Goal: Find contact information: Find contact information

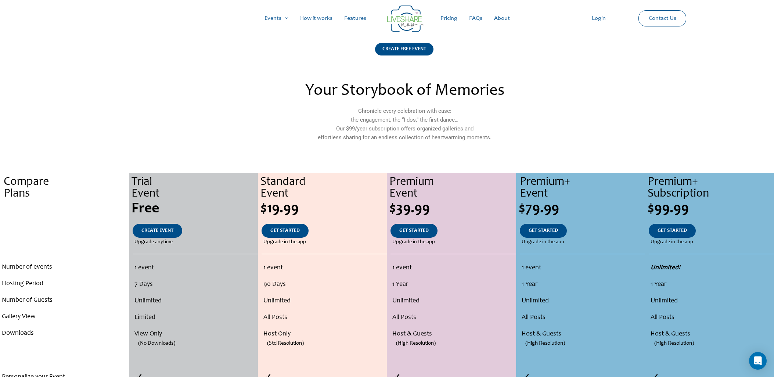
drag, startPoint x: 653, startPoint y: 18, endPoint x: 652, endPoint y: 21, distance: 3.8
click at [653, 18] on link "Contact Us" at bounding box center [662, 18] width 39 height 15
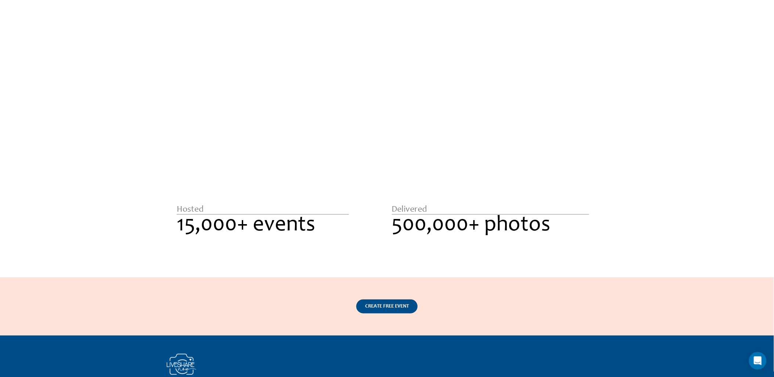
scroll to position [1102, 0]
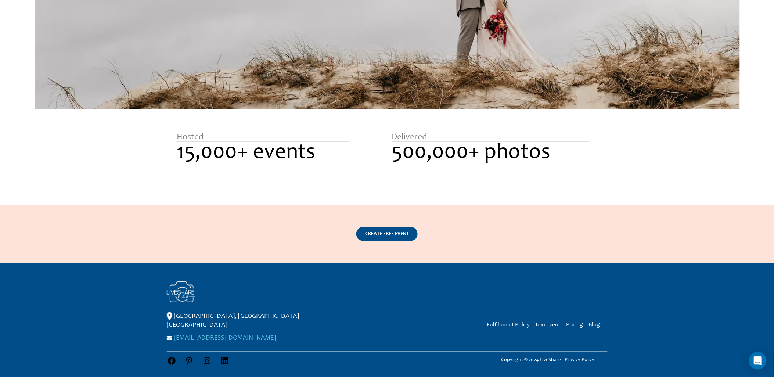
click at [204, 335] on link "[EMAIL_ADDRESS][DOMAIN_NAME]" at bounding box center [225, 338] width 102 height 7
click at [515, 233] on div "CREATE FREE EVENT" at bounding box center [387, 234] width 767 height 14
drag, startPoint x: 256, startPoint y: 327, endPoint x: 167, endPoint y: 330, distance: 89.3
click at [167, 333] on p "[EMAIL_ADDRESS][DOMAIN_NAME]" at bounding box center [262, 337] width 191 height 9
click at [266, 333] on p "[EMAIL_ADDRESS][DOMAIN_NAME]" at bounding box center [262, 337] width 191 height 9
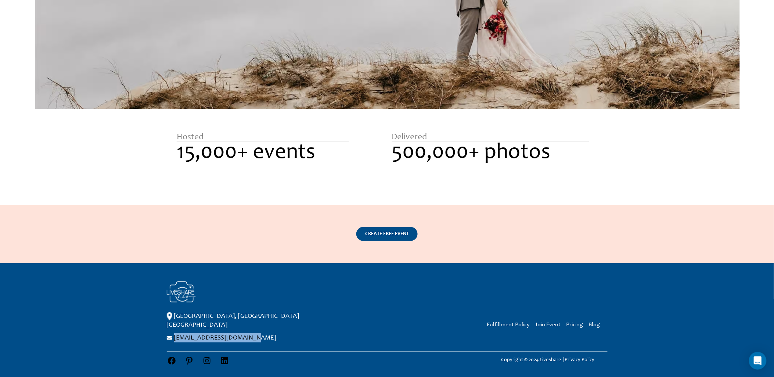
drag, startPoint x: 260, startPoint y: 328, endPoint x: 175, endPoint y: 334, distance: 85.9
click at [175, 334] on div "Neillsville, WI USA support@livesharenow.com Fulfillment Policy Join Event Pric…" at bounding box center [387, 324] width 441 height 87
drag, startPoint x: 175, startPoint y: 334, endPoint x: 199, endPoint y: 329, distance: 25.1
copy link "[EMAIL_ADDRESS][DOMAIN_NAME]"
